Goal: Information Seeking & Learning: Learn about a topic

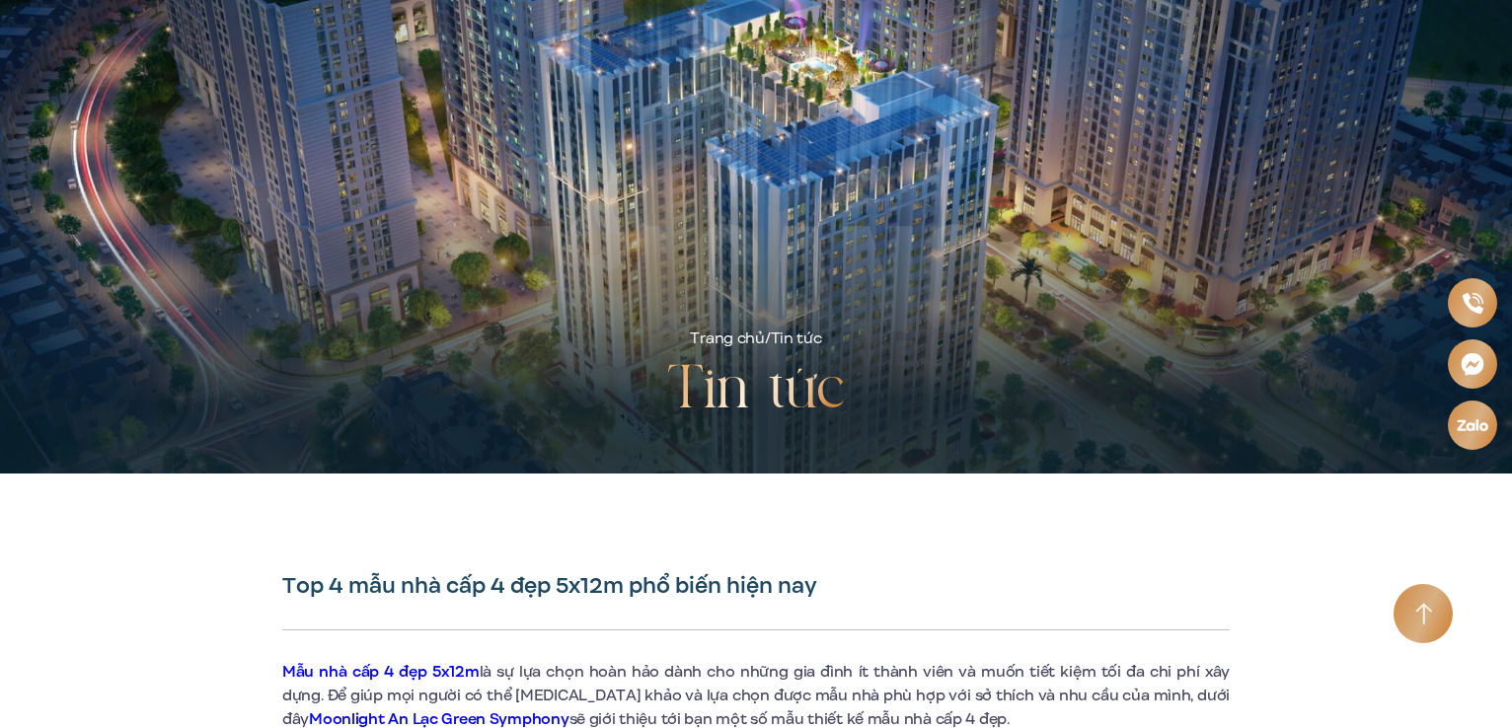
click at [212, 204] on div "Trang chủ / Tin tức Tin tức" at bounding box center [756, 237] width 1184 height 474
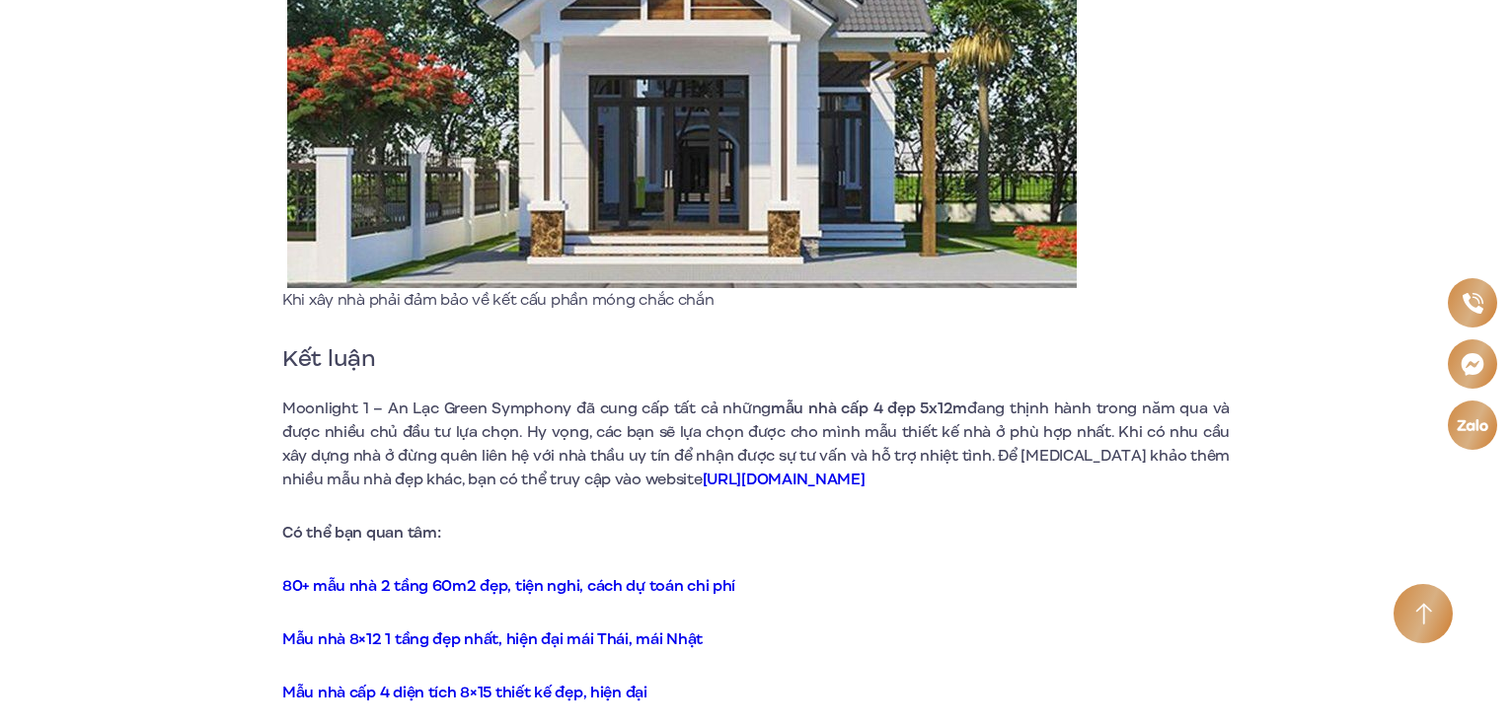
scroll to position [7006, 0]
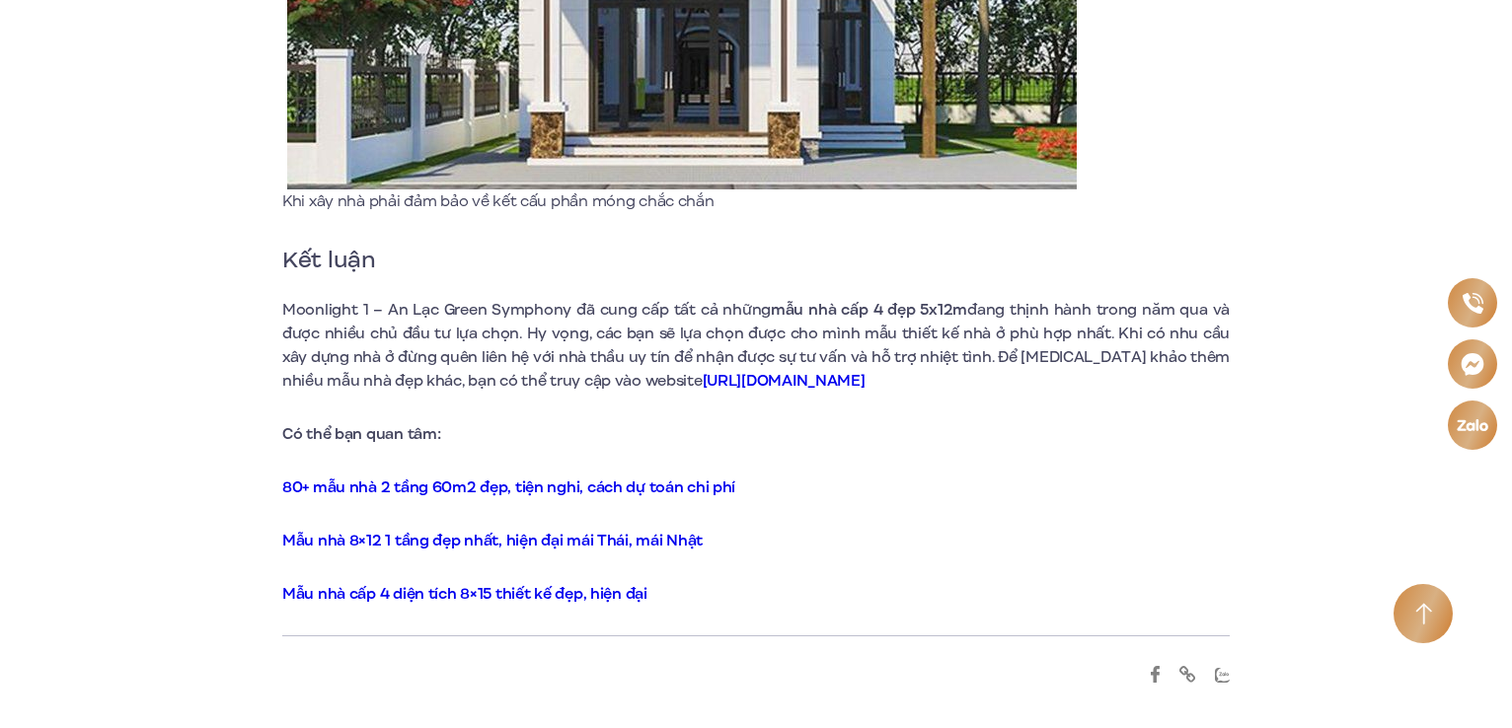
click at [466, 530] on link "Mẫu nhà 8×12 1 tầng đẹp nhất, hiện đại mái Thái, mái Nhật" at bounding box center [492, 541] width 420 height 22
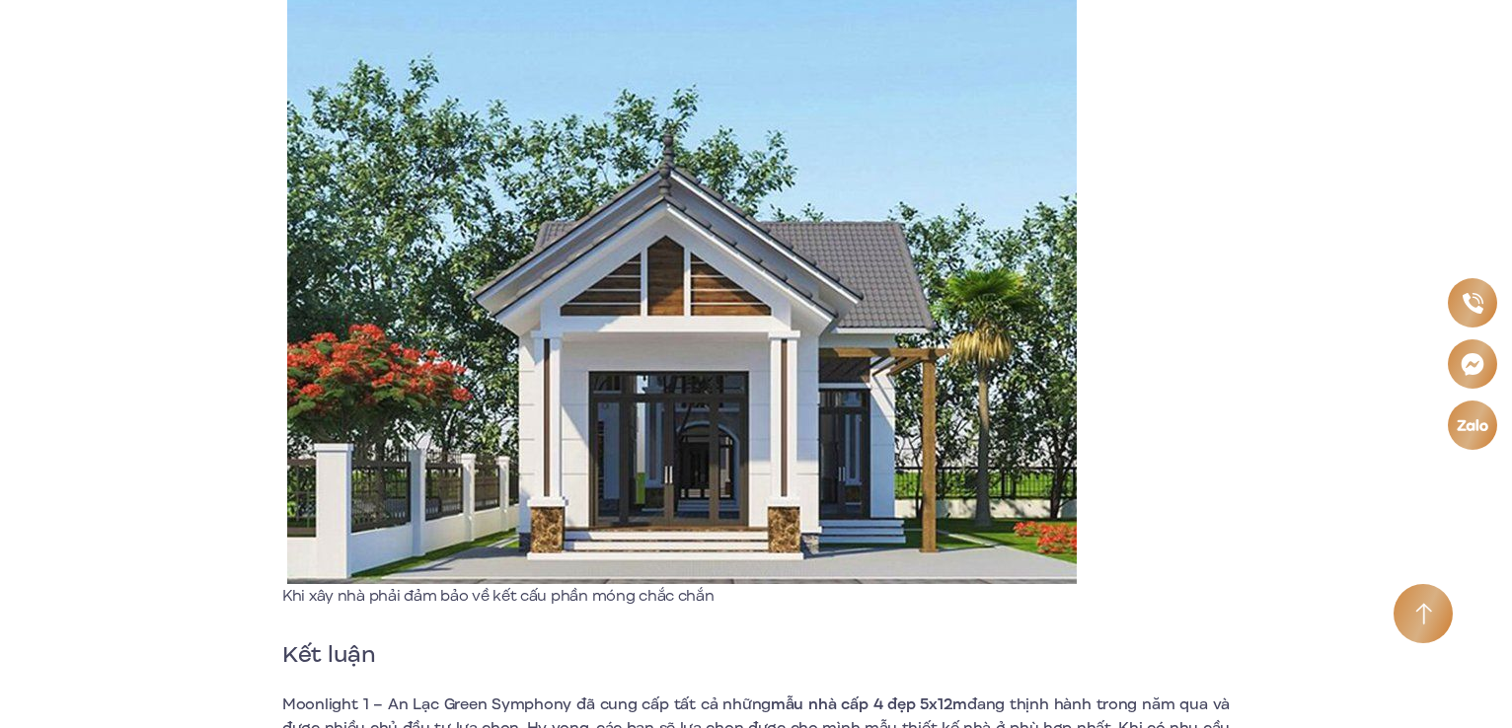
scroll to position [7105, 0]
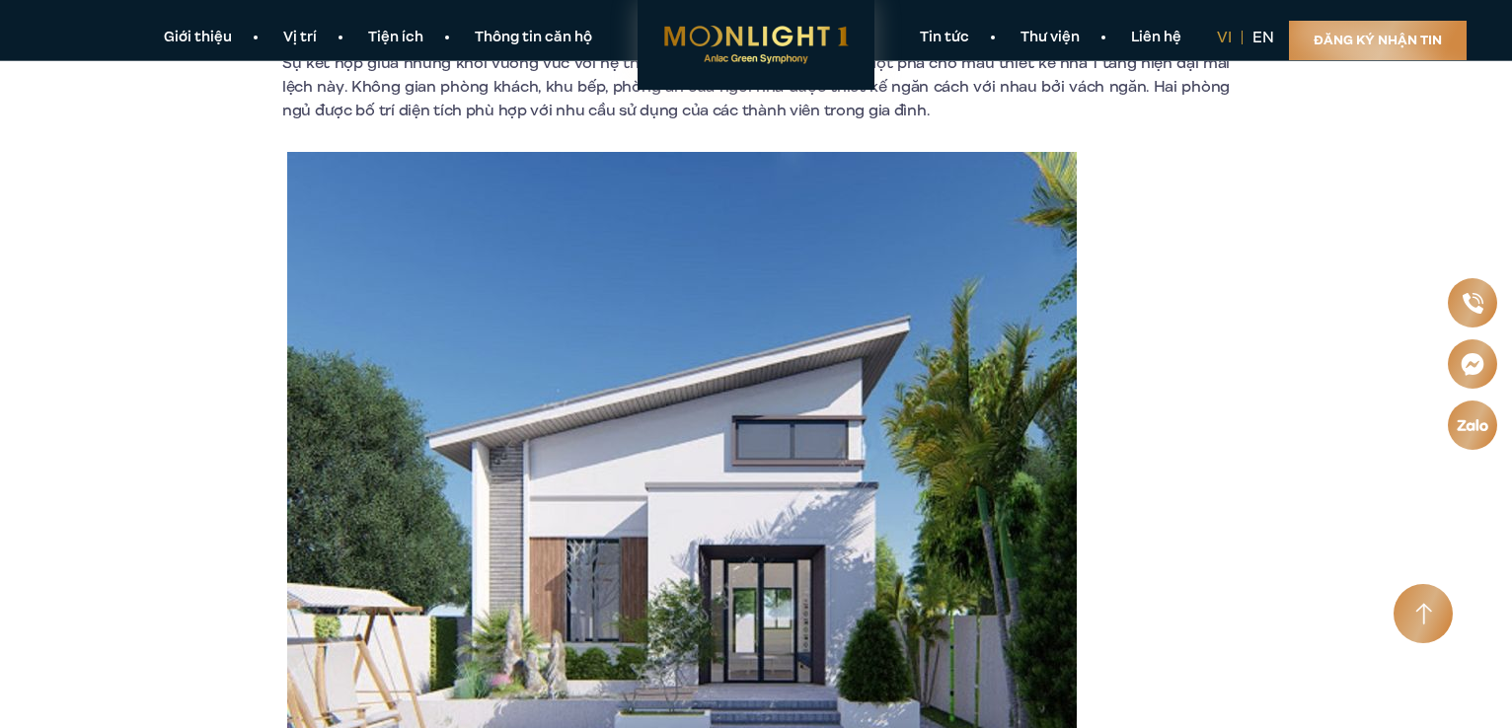
scroll to position [493, 0]
